Goal: Check status

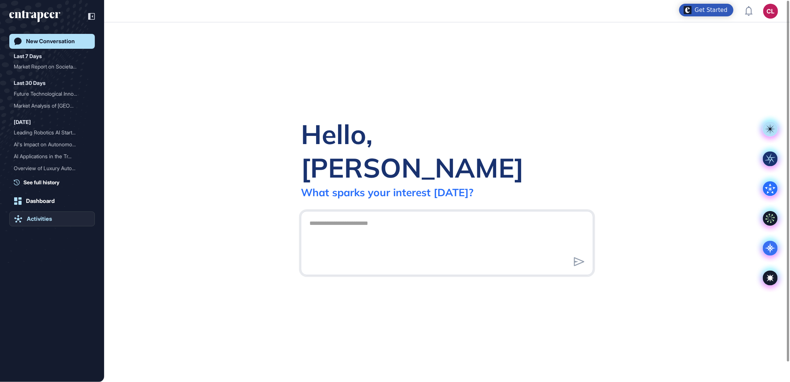
click at [35, 216] on div "Activities" at bounding box center [39, 218] width 25 height 7
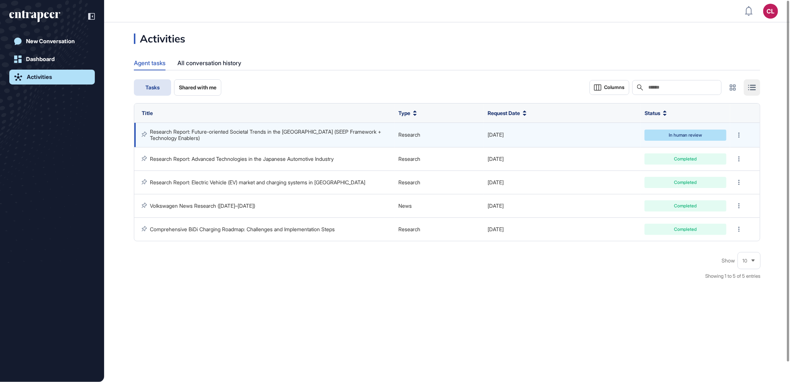
click at [199, 127] on td "Research Report: Future-oriented Societal Trends in the [GEOGRAPHIC_DATA] (SEEP…" at bounding box center [264, 135] width 260 height 25
click at [343, 132] on link "Research Report: Future-oriented Societal Trends in the [GEOGRAPHIC_DATA] (SEEP…" at bounding box center [266, 134] width 233 height 12
